Goal: Task Accomplishment & Management: Use online tool/utility

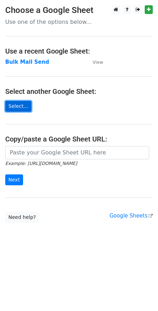
click at [24, 103] on link "Select..." at bounding box center [18, 106] width 26 height 11
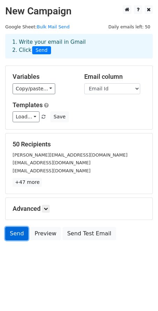
click at [19, 232] on link "Send" at bounding box center [16, 233] width 23 height 13
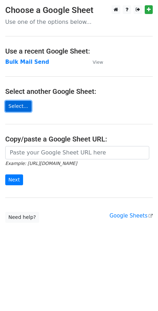
click at [23, 102] on link "Select..." at bounding box center [18, 106] width 26 height 11
click at [20, 106] on link "Select..." at bounding box center [18, 106] width 26 height 11
click at [27, 106] on link "Select..." at bounding box center [18, 106] width 26 height 11
